Goal: Use online tool/utility

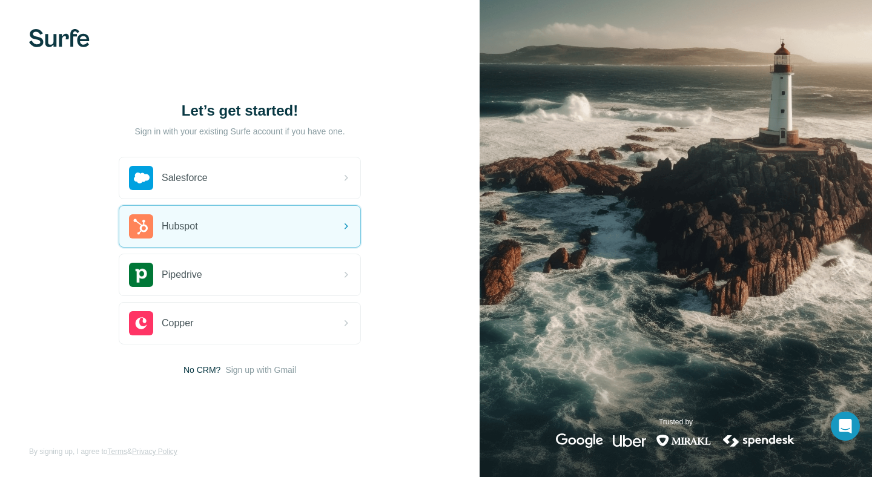
click at [285, 217] on div "Hubspot" at bounding box center [239, 226] width 241 height 41
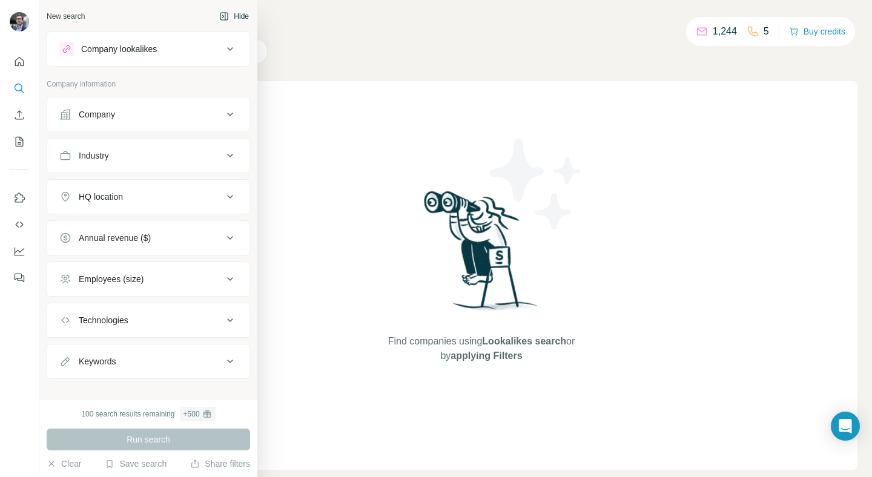
click at [78, 16] on div "New search" at bounding box center [66, 16] width 38 height 11
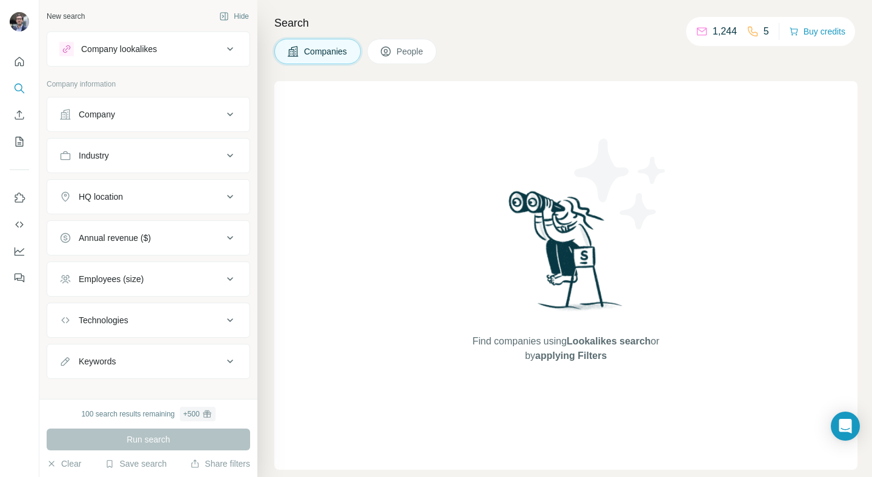
scroll to position [14, 0]
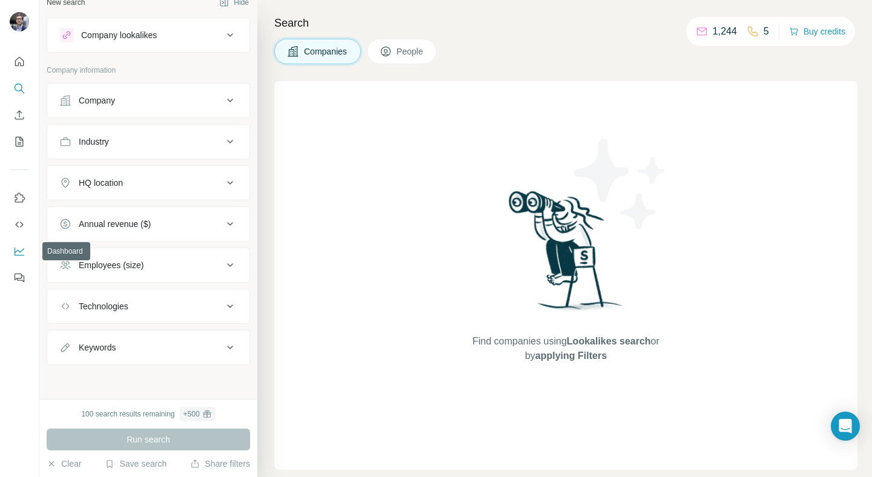
click at [20, 251] on icon "Dashboard" at bounding box center [20, 250] width 10 height 5
click at [19, 66] on icon "Quick start" at bounding box center [19, 62] width 12 height 12
